Goal: Check status: Check status

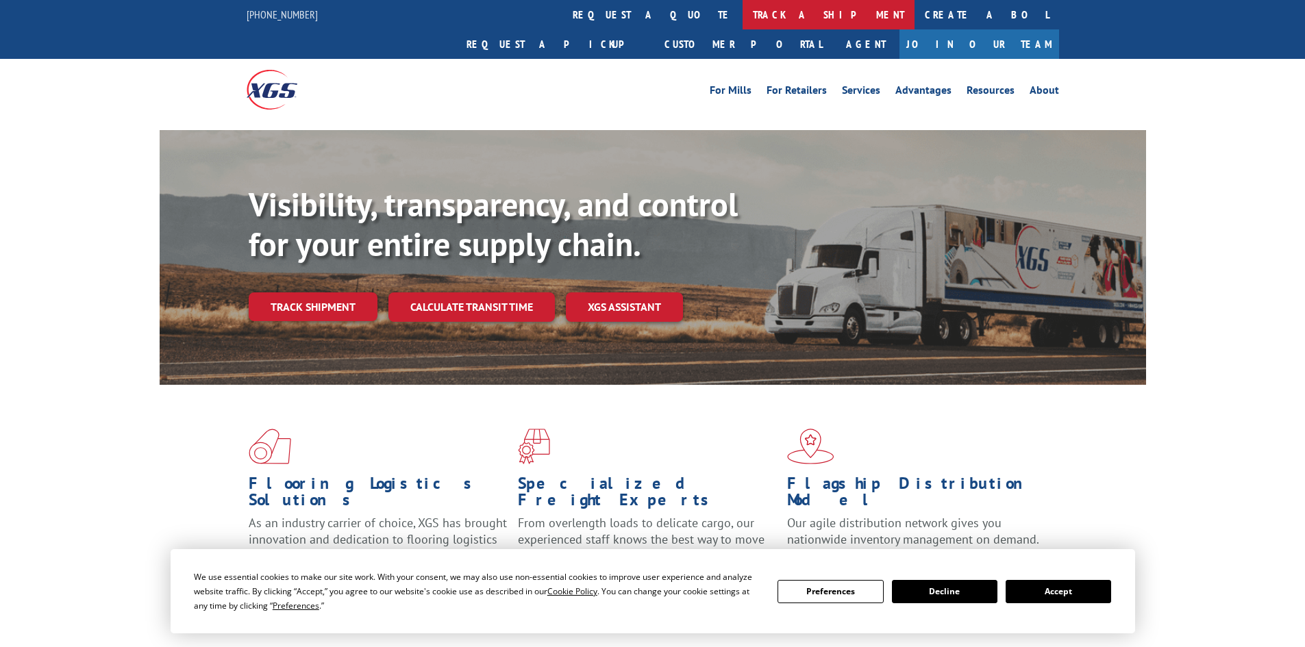
click at [742, 13] on link "track a shipment" at bounding box center [828, 14] width 172 height 29
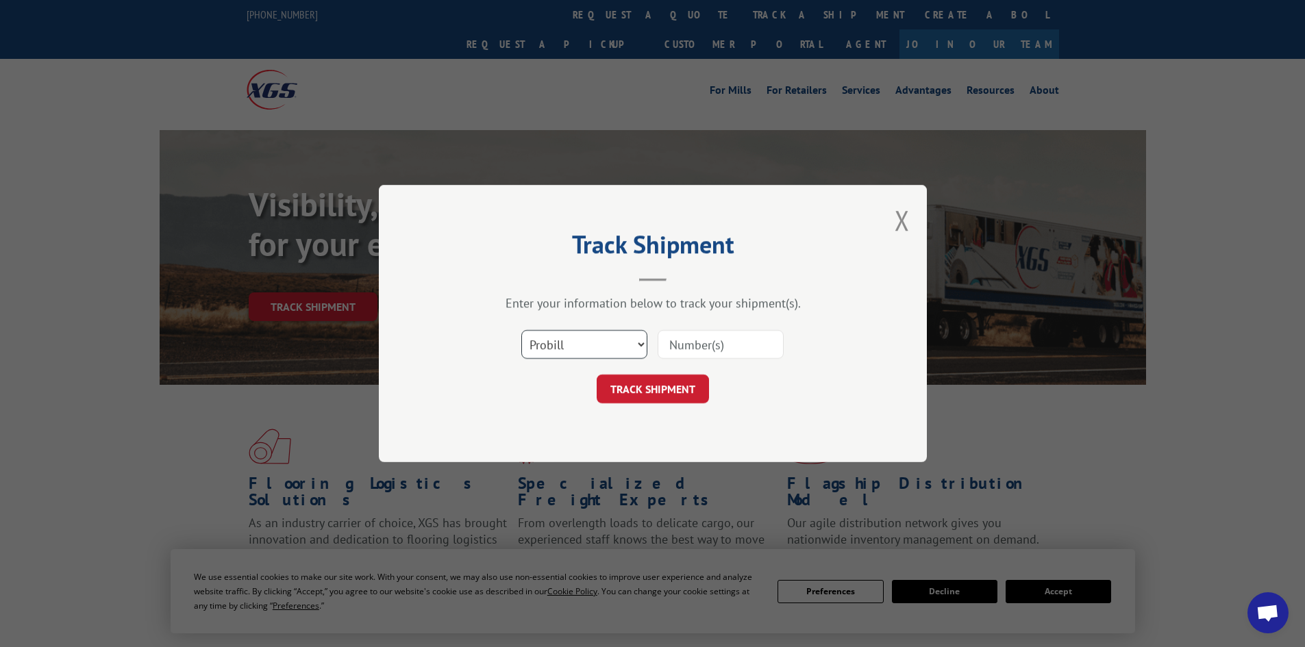
click at [631, 341] on select "Select category... Probill BOL PO" at bounding box center [584, 344] width 126 height 29
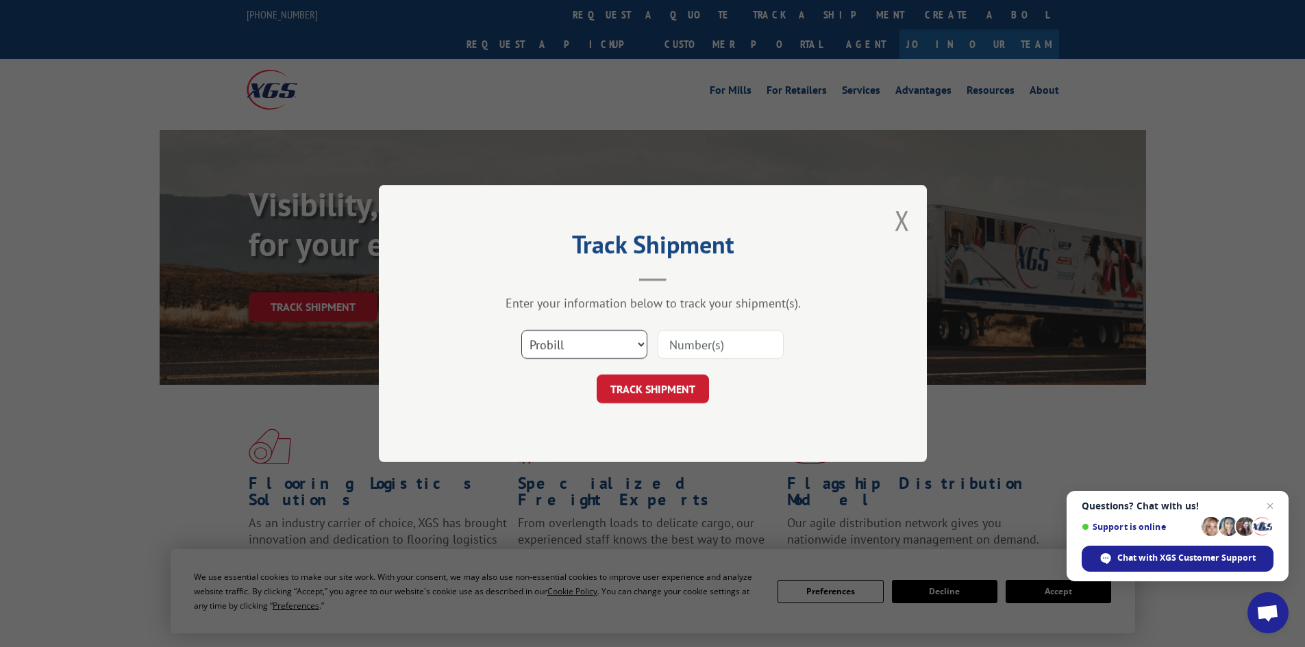
select select "bol"
click at [521, 330] on select "Select category... Probill BOL PO" at bounding box center [584, 344] width 126 height 29
click at [697, 353] on input at bounding box center [720, 344] width 126 height 29
paste input "5543108"
type input "5543108"
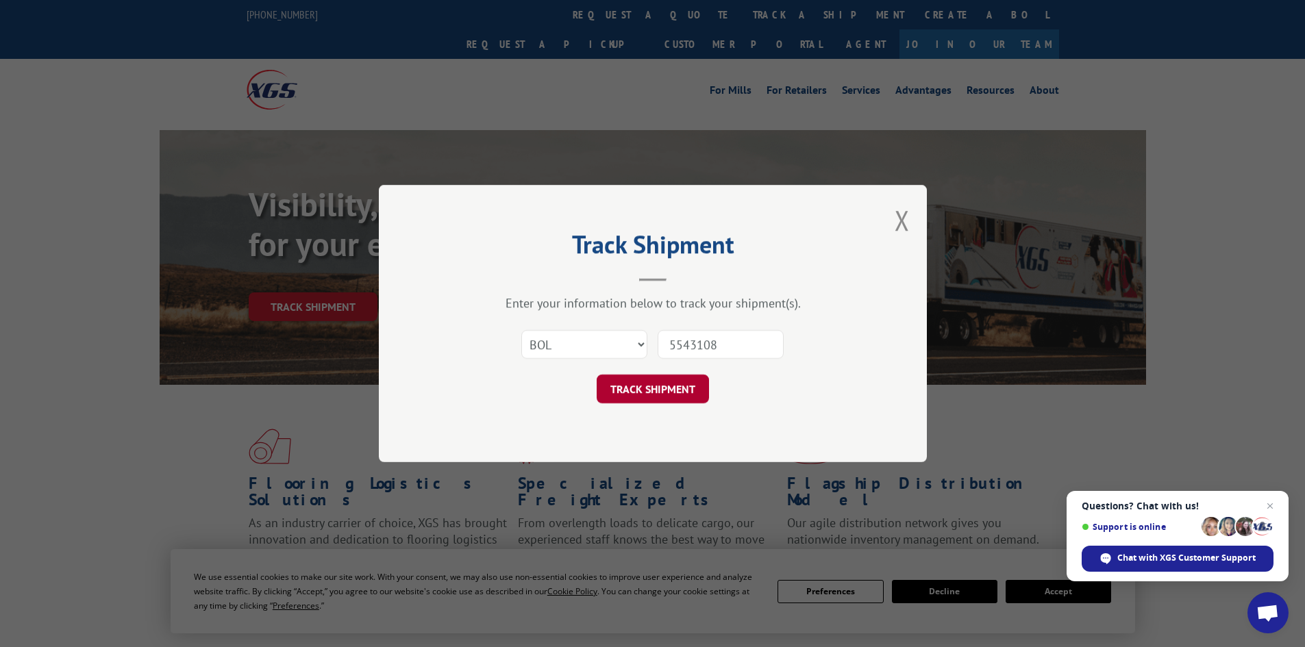
click at [675, 396] on button "TRACK SHIPMENT" at bounding box center [653, 389] width 112 height 29
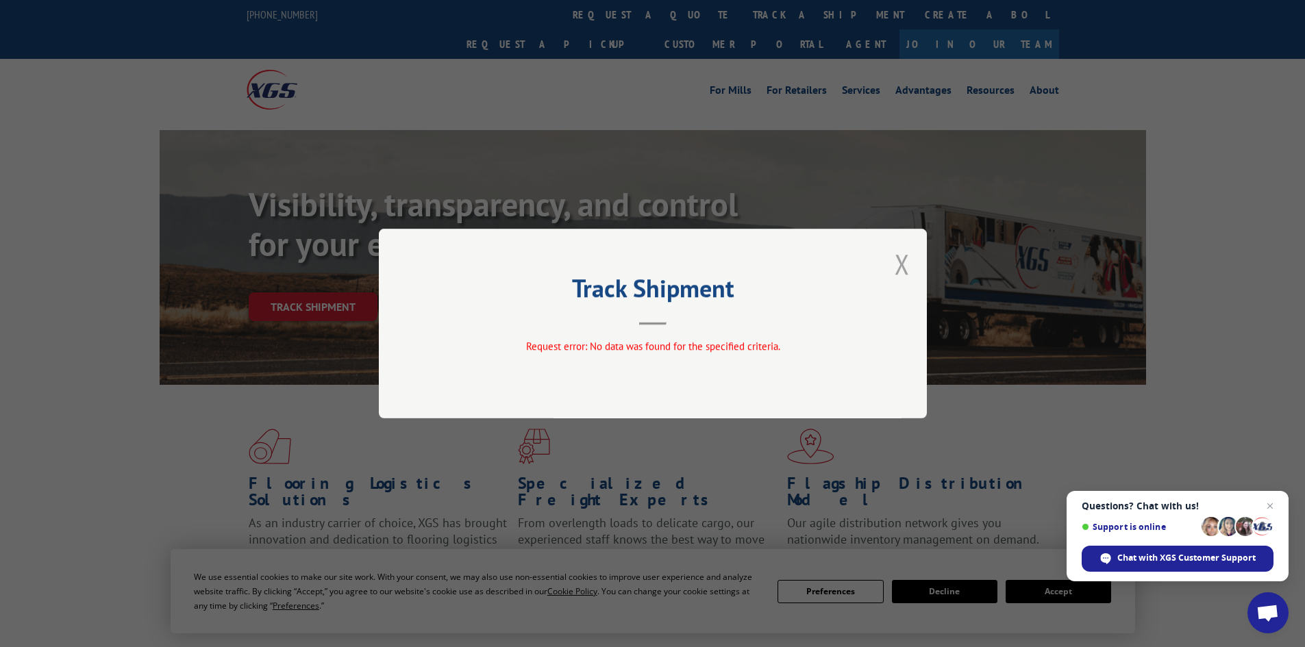
click at [900, 264] on button "Close modal" at bounding box center [901, 264] width 15 height 36
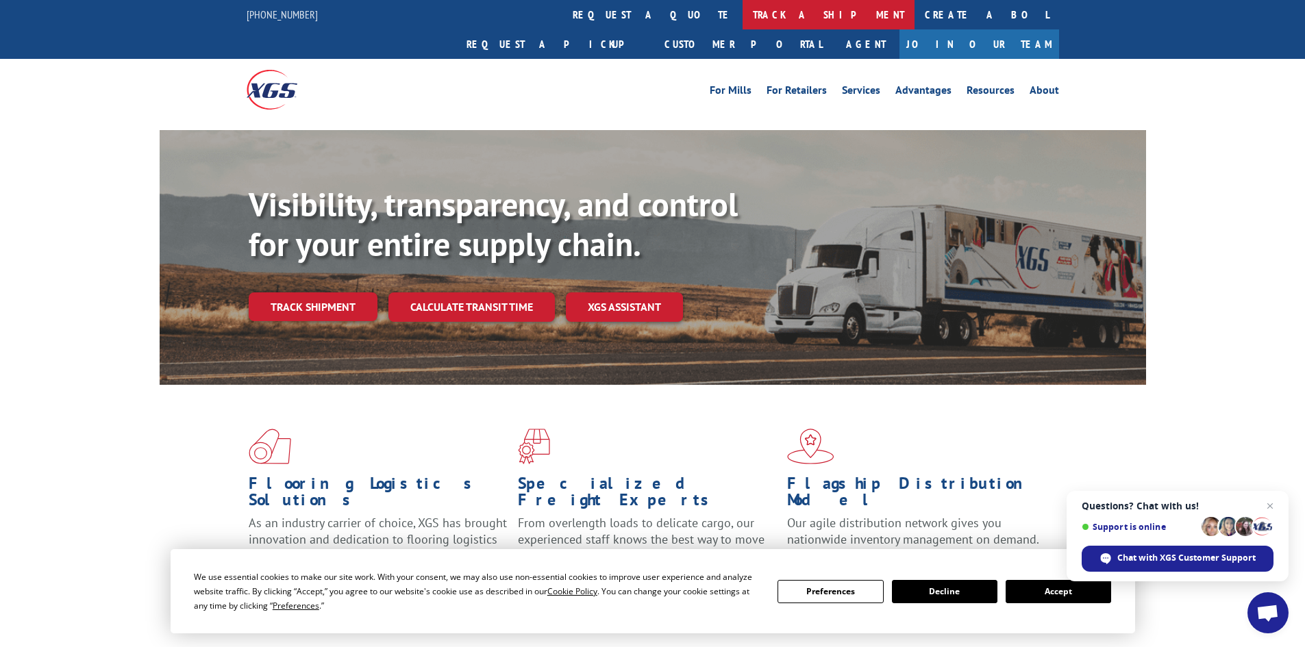
click at [742, 12] on link "track a shipment" at bounding box center [828, 14] width 172 height 29
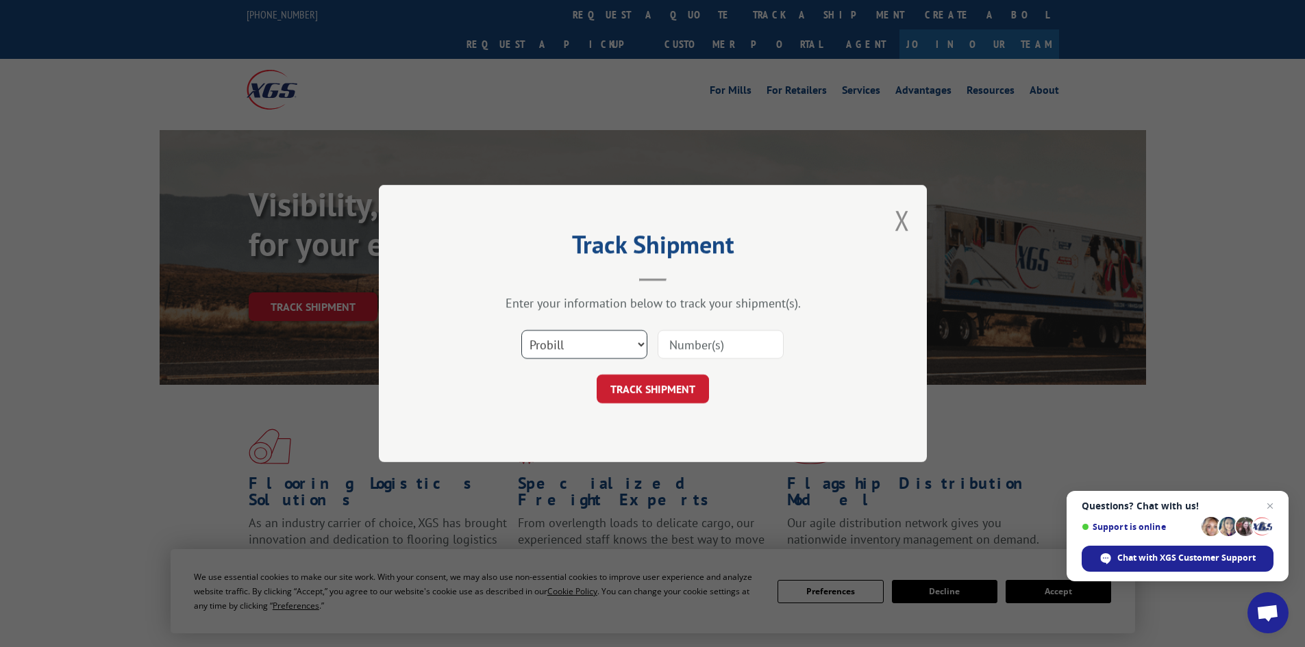
click at [572, 344] on select "Select category... Probill BOL PO" at bounding box center [584, 344] width 126 height 29
click at [555, 342] on select "Select category... Probill BOL PO" at bounding box center [584, 344] width 126 height 29
select select "bol"
click at [521, 330] on select "Select category... Probill BOL PO" at bounding box center [584, 344] width 126 height 29
click at [735, 342] on input at bounding box center [720, 344] width 126 height 29
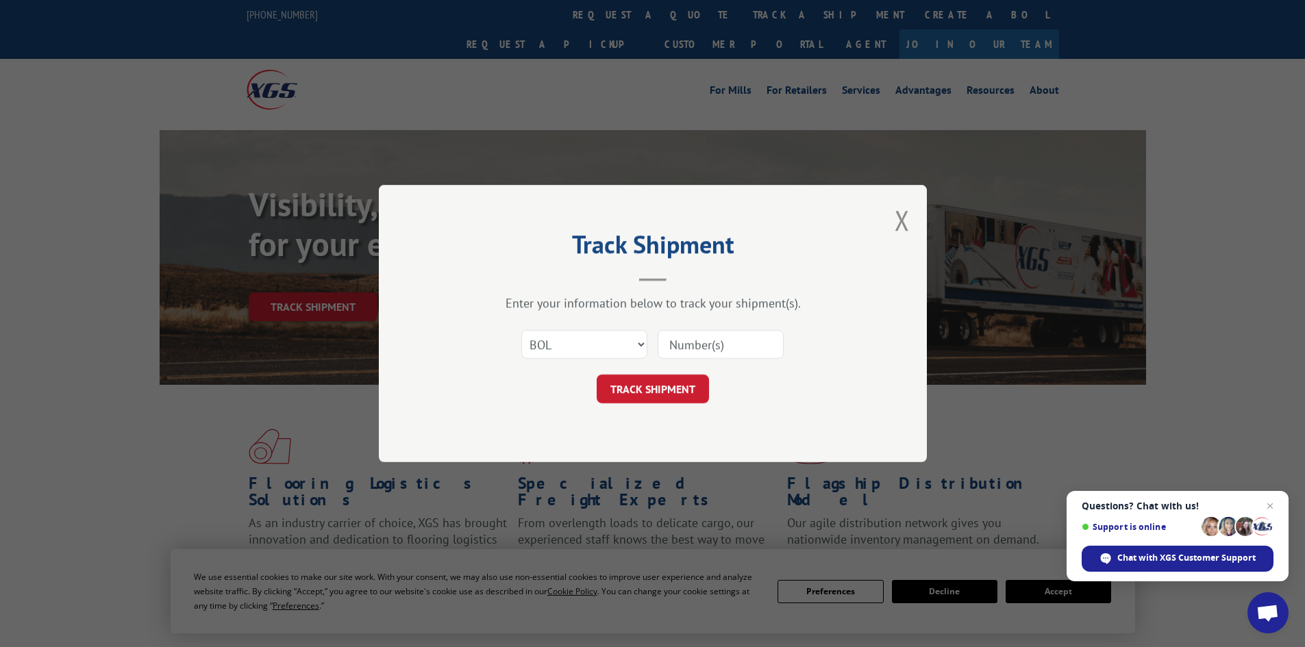
paste input "934982"
type input "934982"
click at [655, 387] on button "TRACK SHIPMENT" at bounding box center [653, 389] width 112 height 29
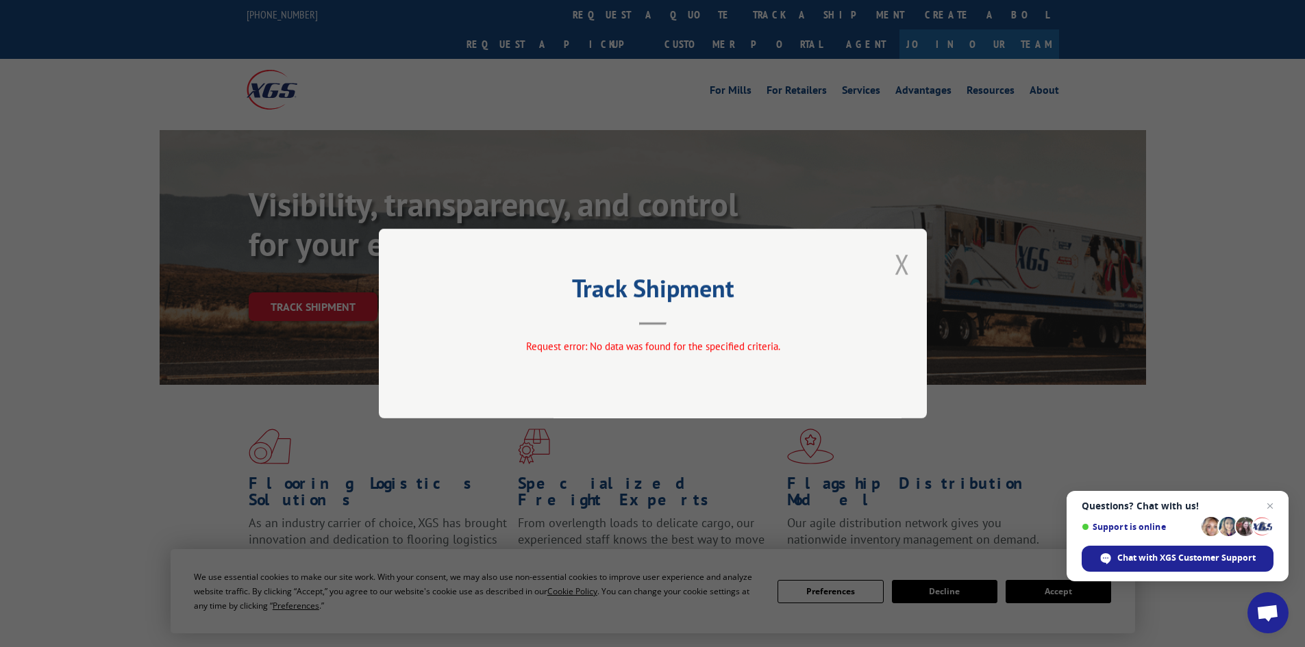
click at [899, 258] on button "Close modal" at bounding box center [901, 264] width 15 height 36
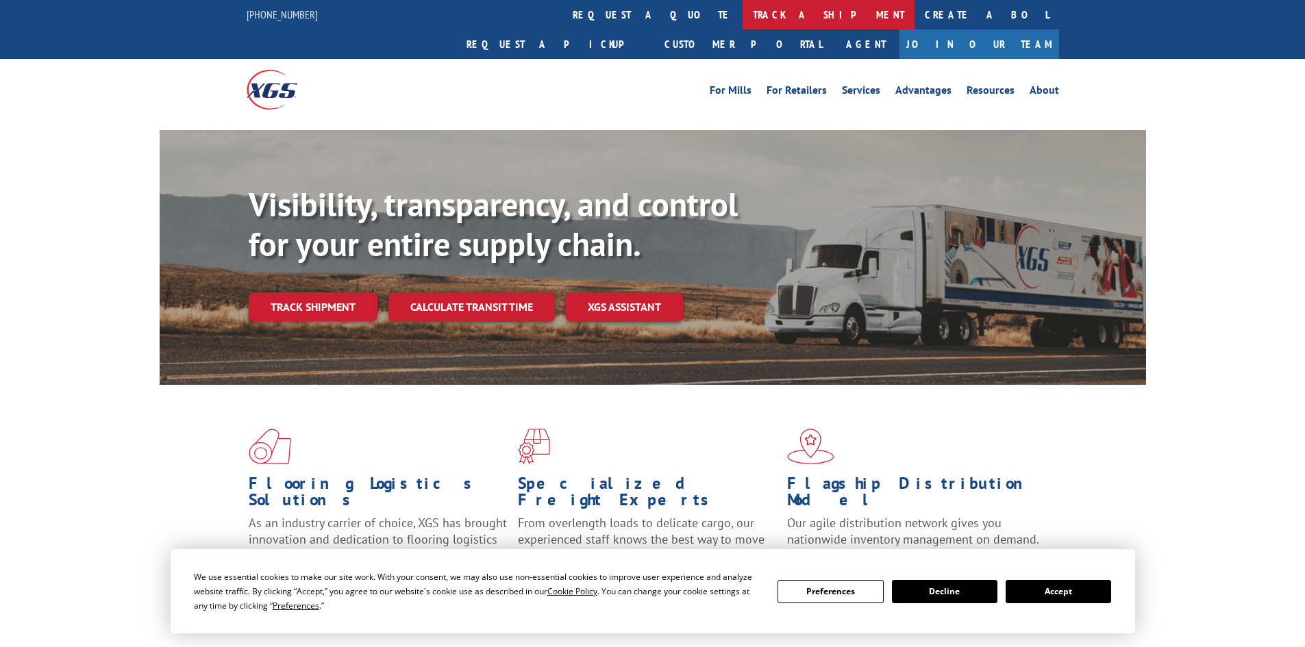
click at [742, 21] on link "track a shipment" at bounding box center [828, 14] width 172 height 29
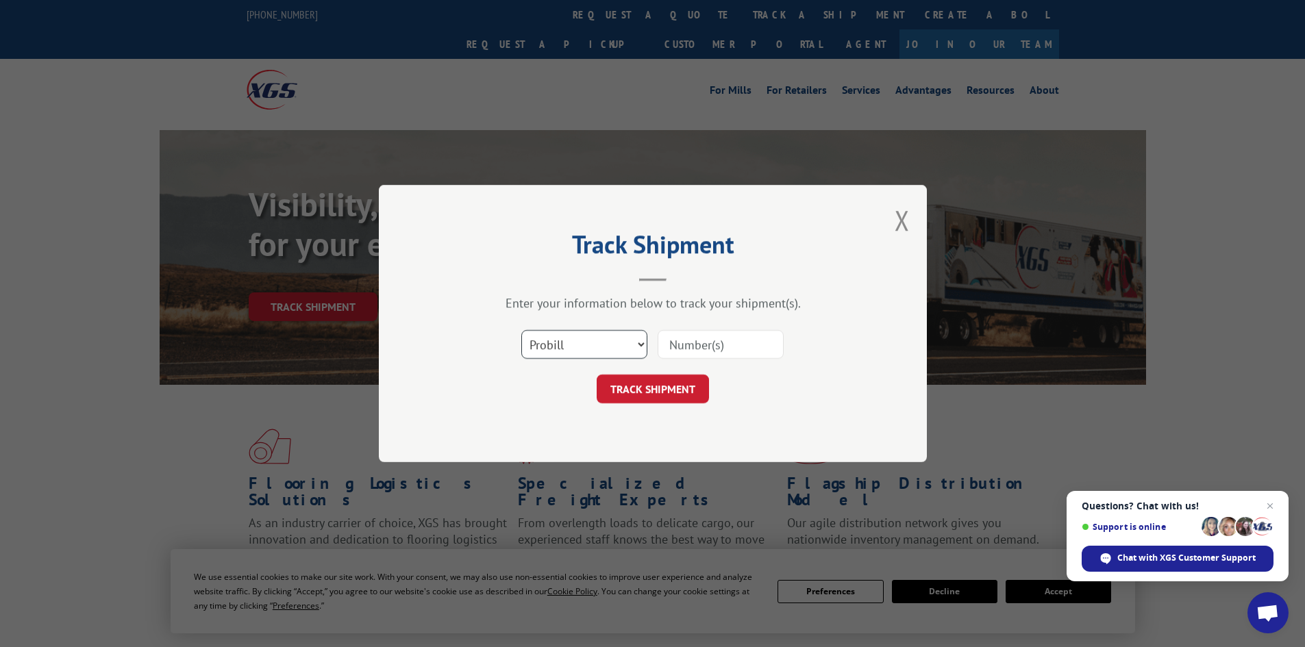
click at [620, 349] on select "Select category... Probill BOL PO" at bounding box center [584, 344] width 126 height 29
select select "po"
click at [521, 330] on select "Select category... Probill BOL PO" at bounding box center [584, 344] width 126 height 29
click at [674, 343] on input at bounding box center [720, 344] width 126 height 29
paste input "26404899"
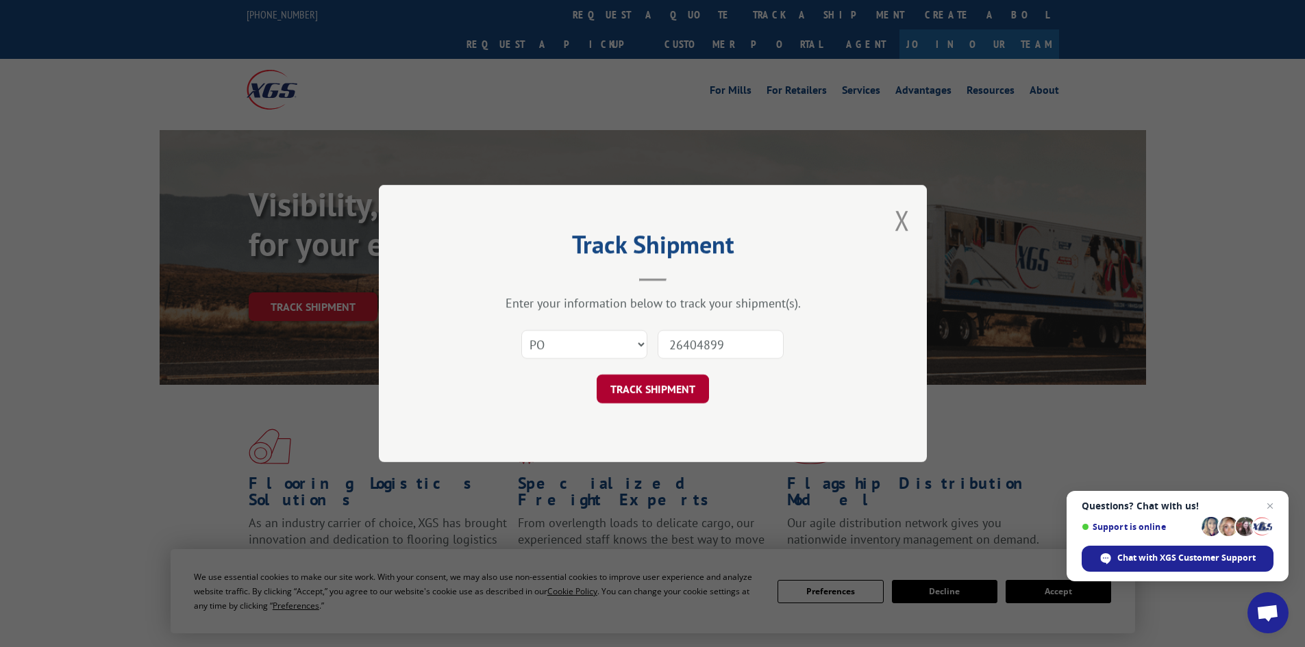
type input "26404899"
click at [662, 395] on button "TRACK SHIPMENT" at bounding box center [653, 389] width 112 height 29
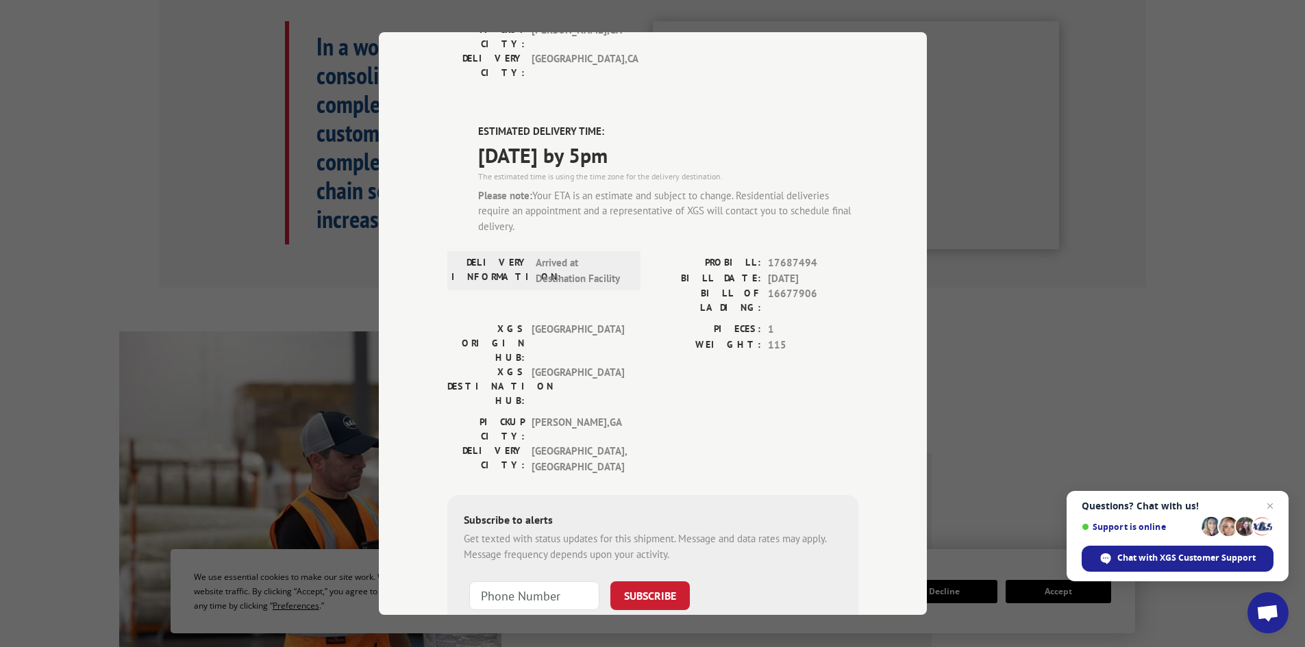
scroll to position [685, 0]
